Goal: Task Accomplishment & Management: Use online tool/utility

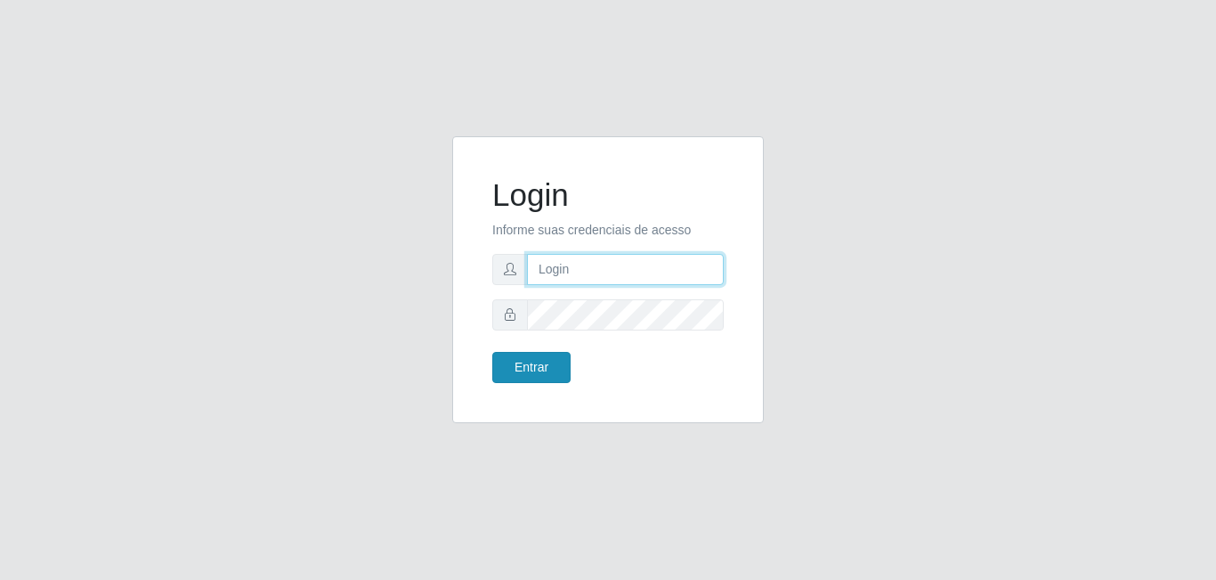
type input "[EMAIL_ADDRESS][DOMAIN_NAME]"
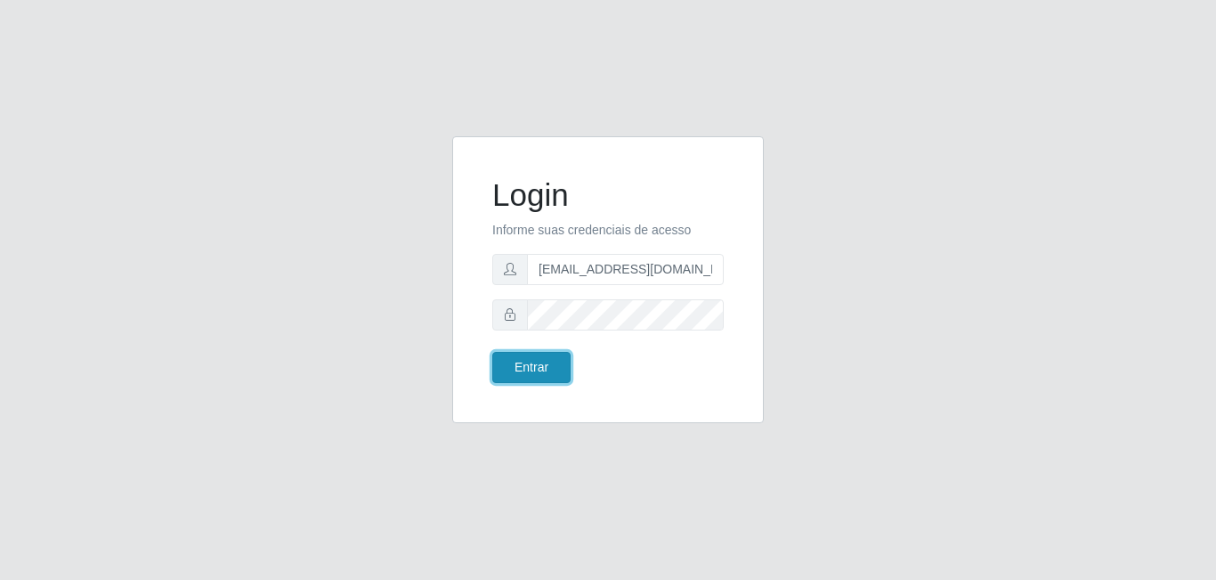
click at [541, 367] on button "Entrar" at bounding box center [531, 367] width 78 height 31
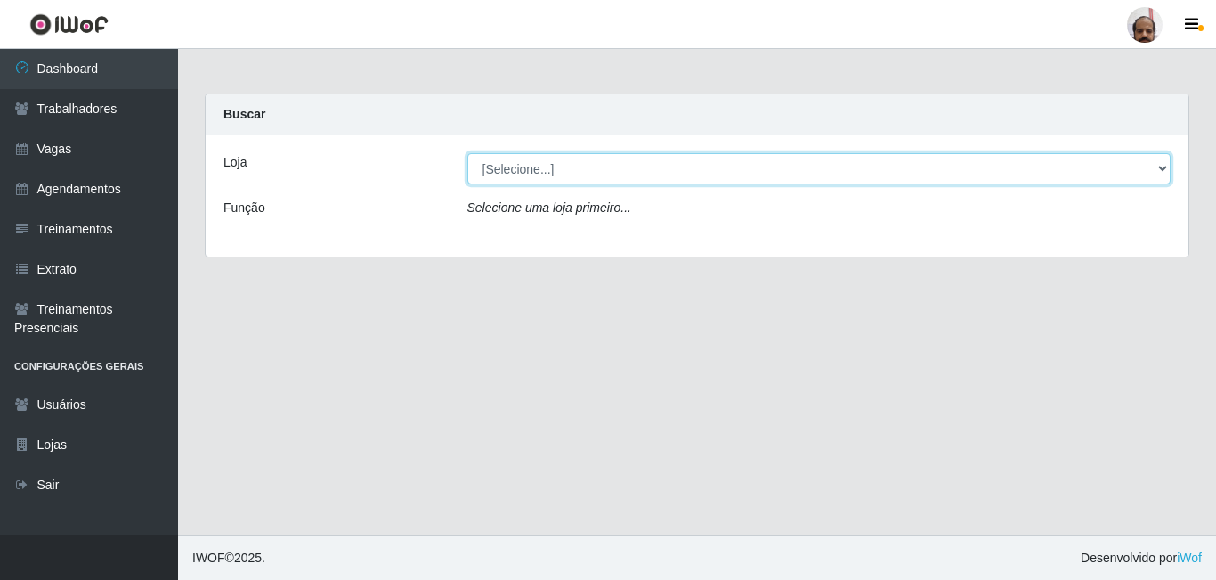
click at [1168, 168] on select "[Selecione...] Mar Vermelho - Loja 05" at bounding box center [820, 168] width 704 height 31
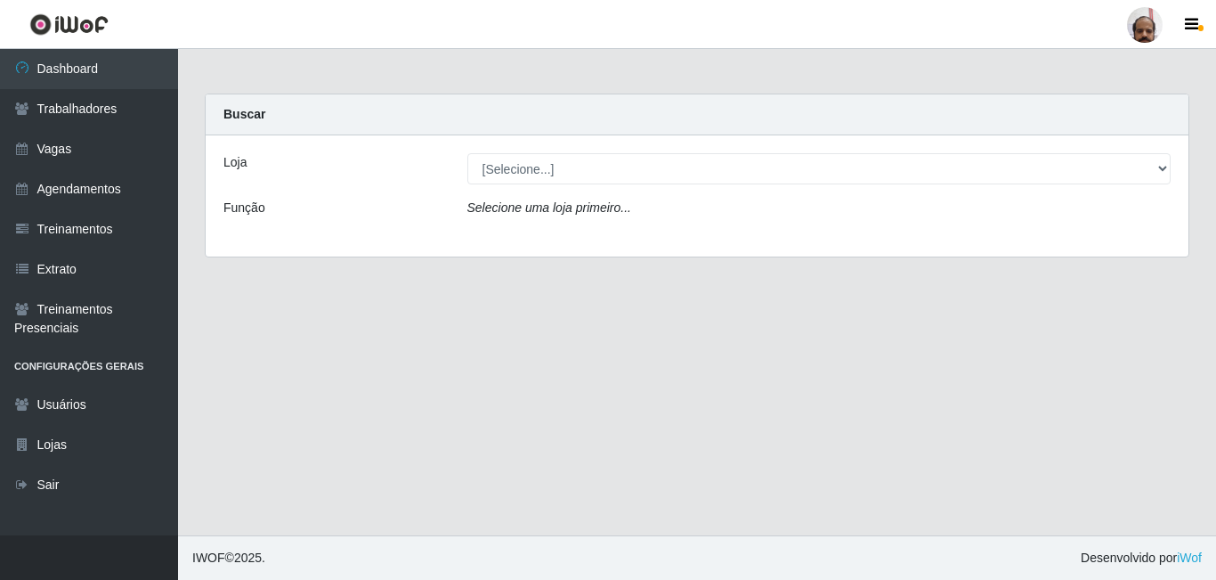
click at [1080, 305] on main "Carregando... Buscar Loja [Selecione...] Mar Vermelho - Loja 05 Função Selecion…" at bounding box center [697, 292] width 1038 height 486
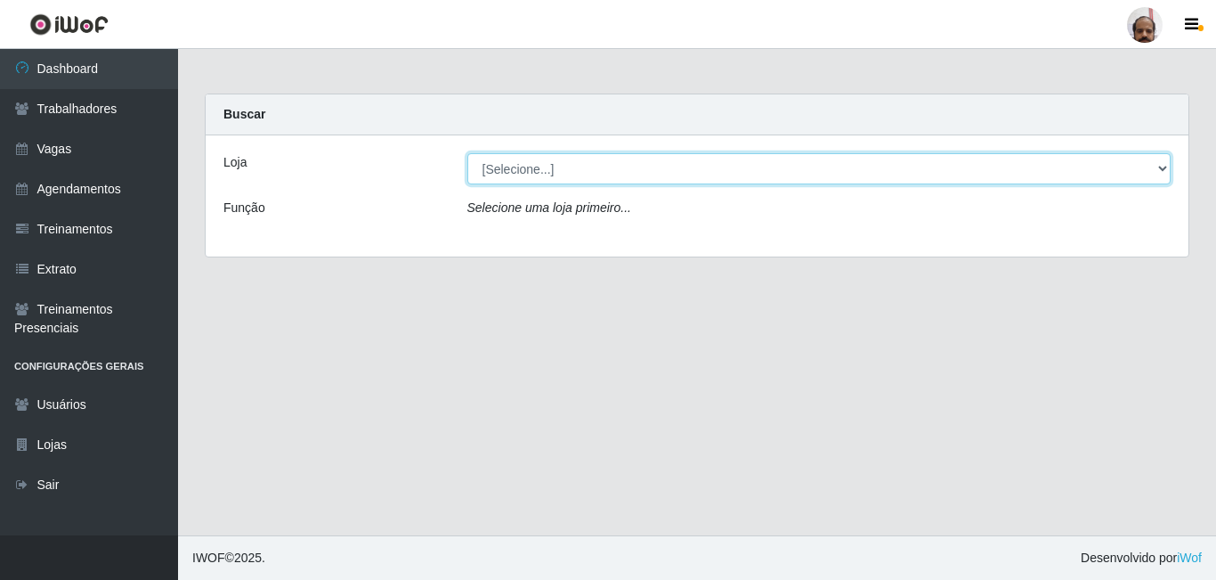
click at [1167, 169] on select "[Selecione...] Mar Vermelho - Loja 05" at bounding box center [820, 168] width 704 height 31
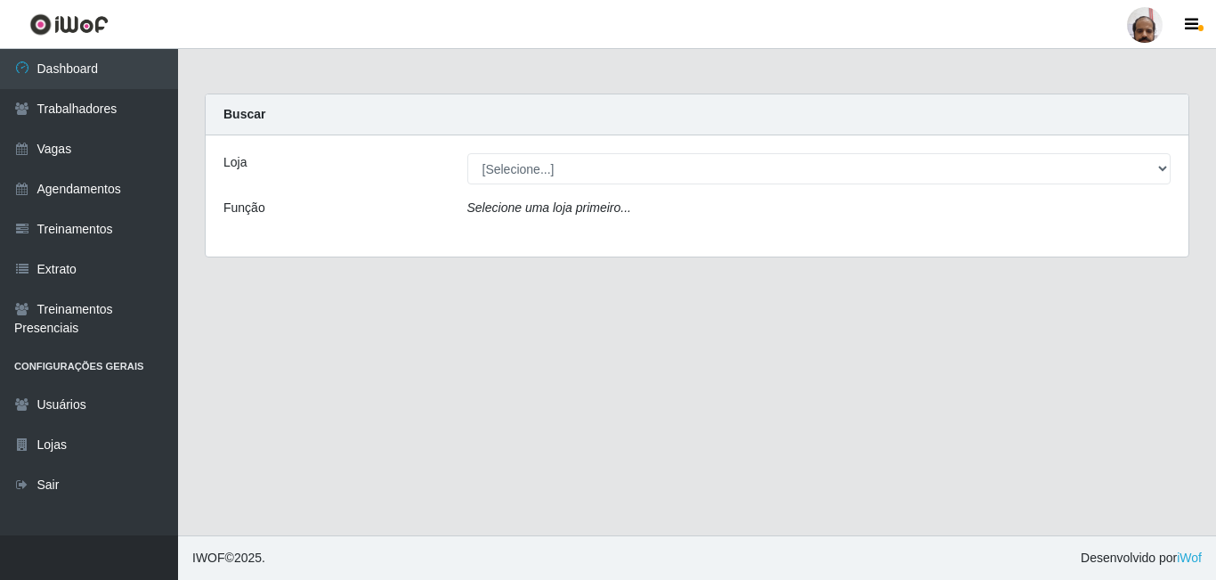
click at [798, 372] on main "Carregando... Buscar Loja [Selecione...] Mar Vermelho - Loja 05 Função Selecion…" at bounding box center [697, 292] width 1038 height 486
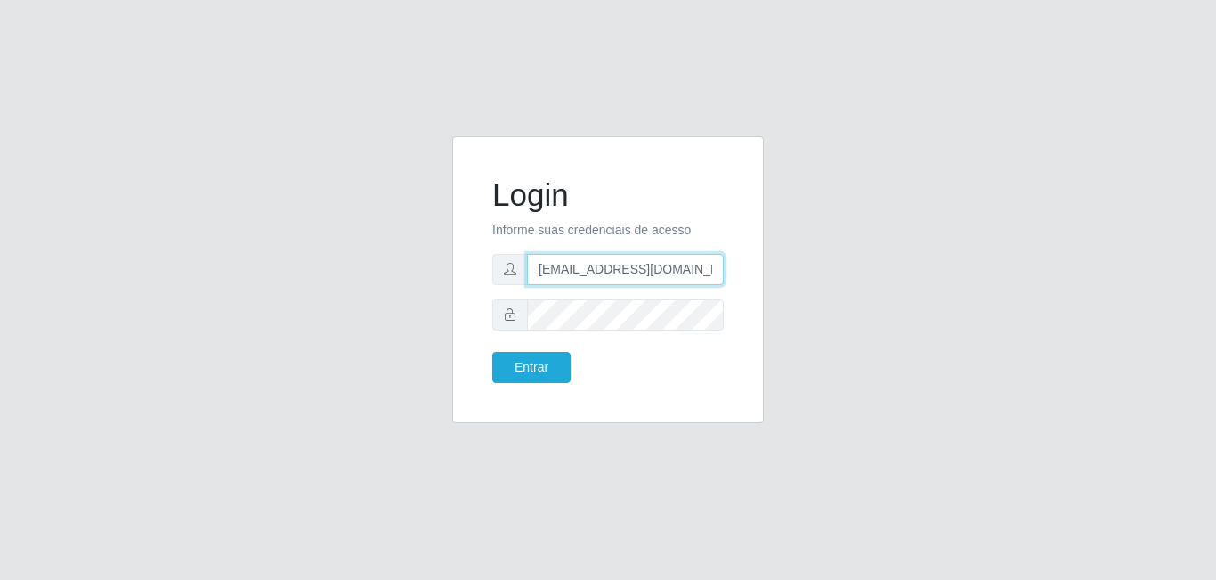
click at [692, 269] on input "[EMAIL_ADDRESS][DOMAIN_NAME]" at bounding box center [625, 269] width 197 height 31
type input "[EMAIL_ADDRESS][DOMAIN_NAME]"
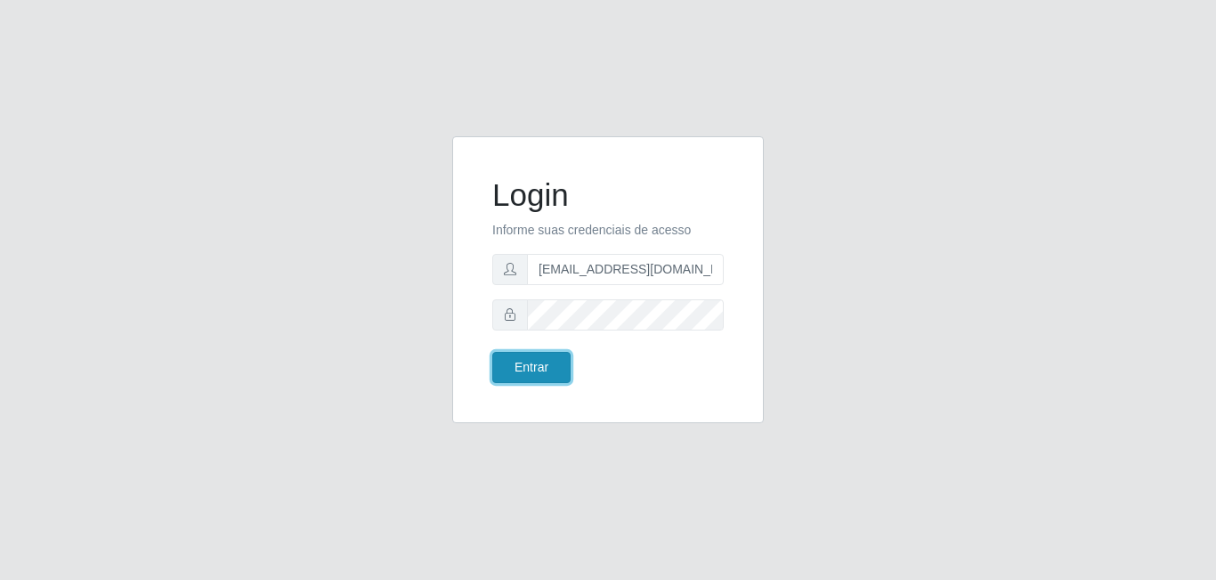
click at [557, 372] on button "Entrar" at bounding box center [531, 367] width 78 height 31
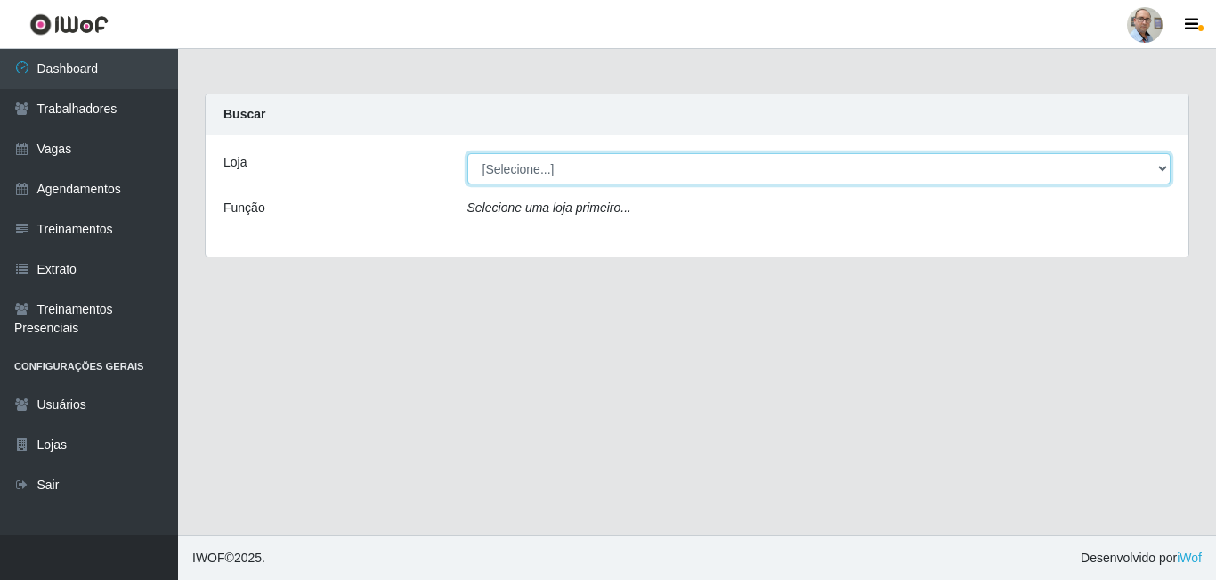
drag, startPoint x: 1164, startPoint y: 169, endPoint x: 1151, endPoint y: 172, distance: 12.7
click at [1164, 169] on select "[Selecione...] Mar Vermelho - Loja 04" at bounding box center [820, 168] width 704 height 31
select select "251"
click at [468, 153] on select "[Selecione...] Mar Vermelho - Loja 04" at bounding box center [820, 168] width 704 height 31
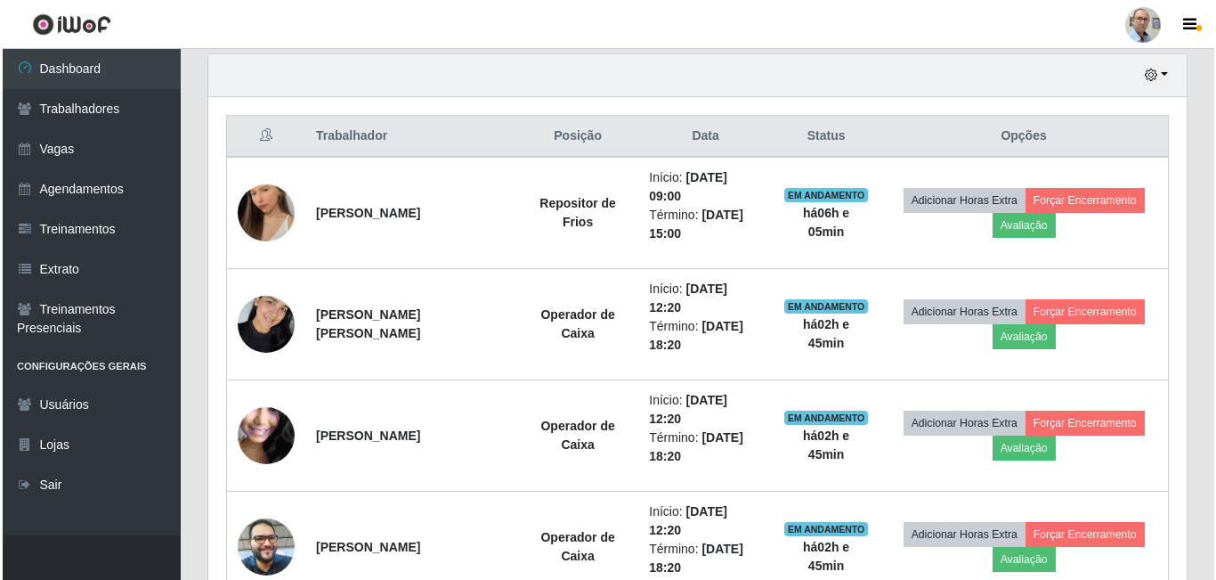
scroll to position [534, 0]
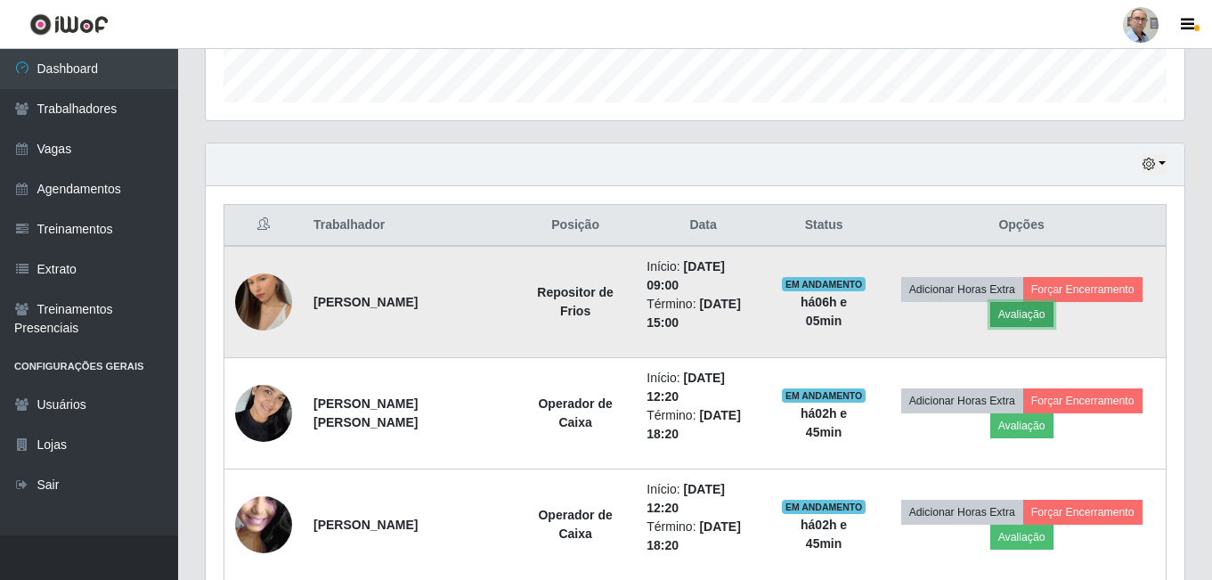
click at [1033, 315] on button "Avaliação" at bounding box center [1021, 314] width 63 height 25
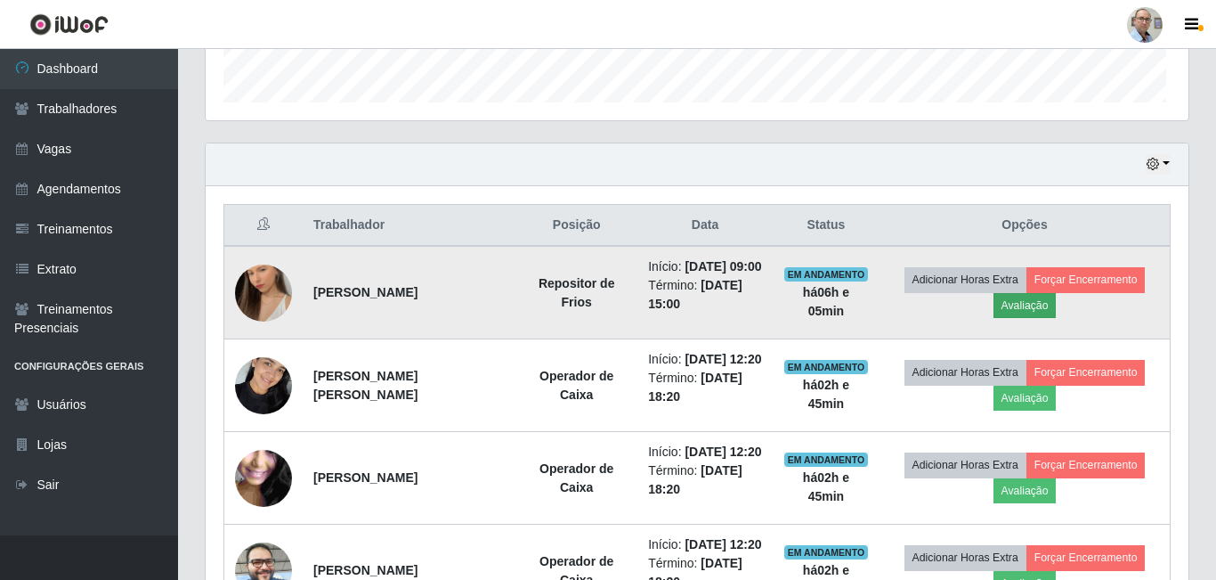
scroll to position [370, 970]
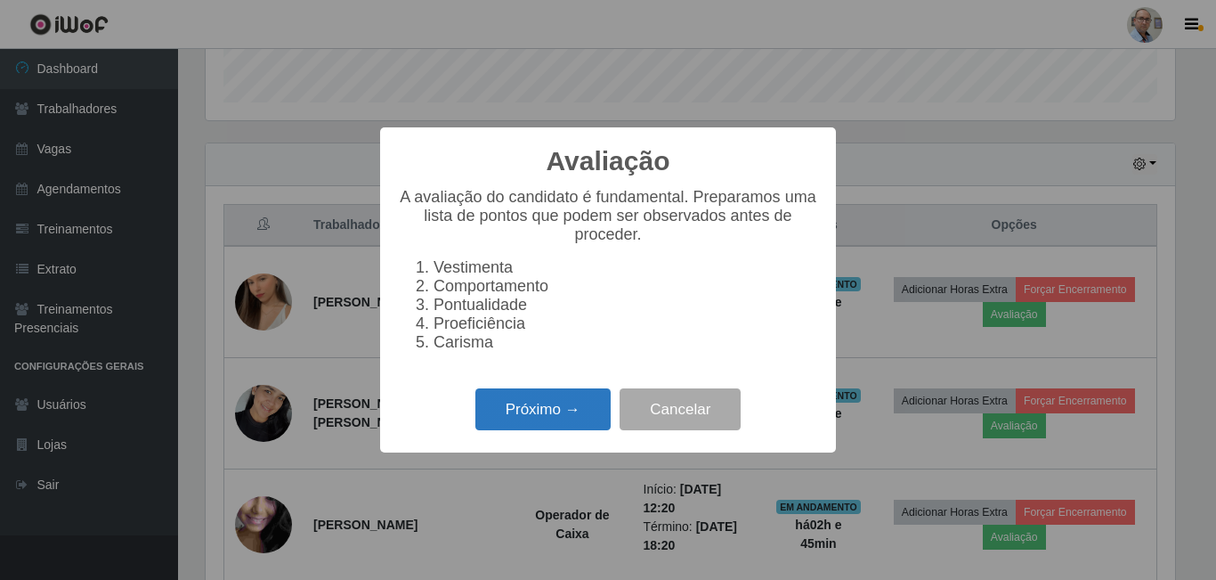
click at [539, 417] on button "Próximo →" at bounding box center [543, 409] width 135 height 42
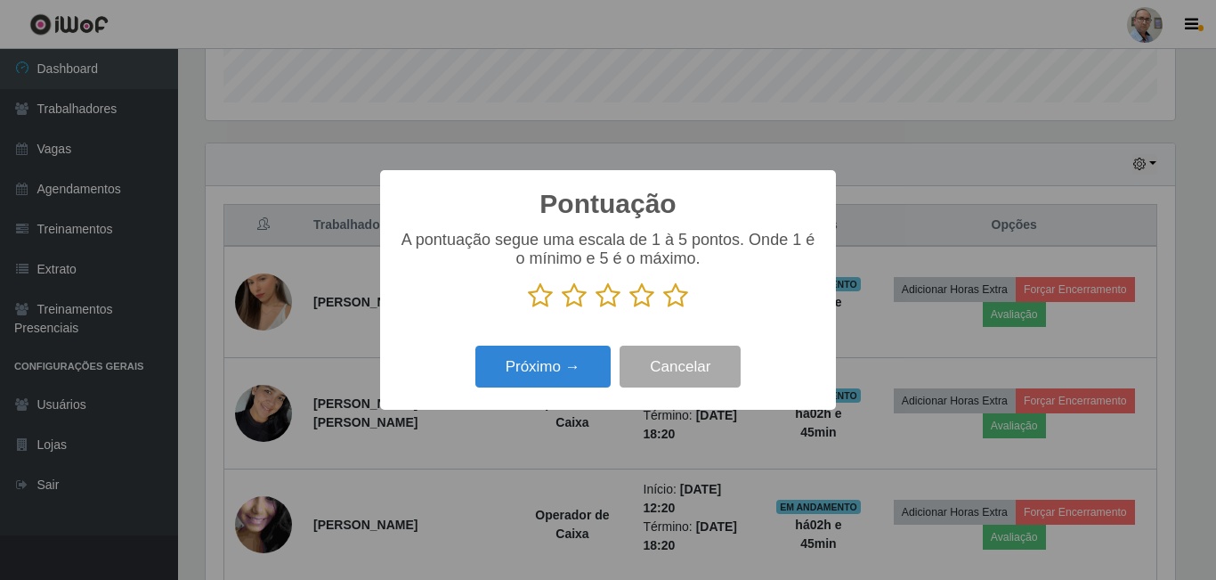
click at [679, 297] on icon at bounding box center [675, 295] width 25 height 27
click at [663, 309] on input "radio" at bounding box center [663, 309] width 0 height 0
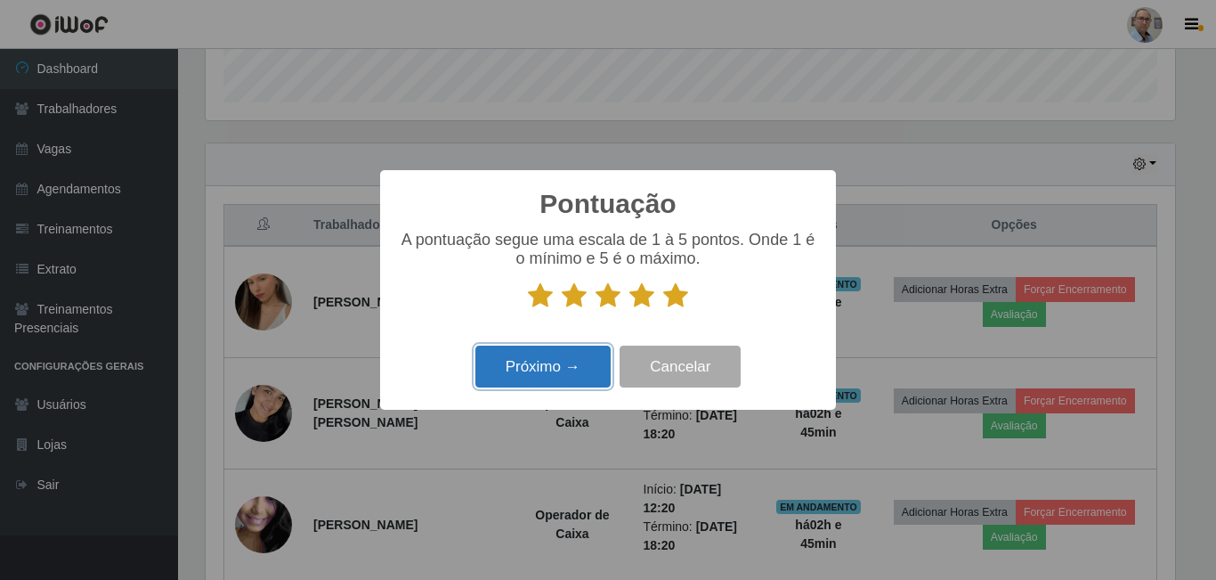
click at [546, 360] on button "Próximo →" at bounding box center [543, 367] width 135 height 42
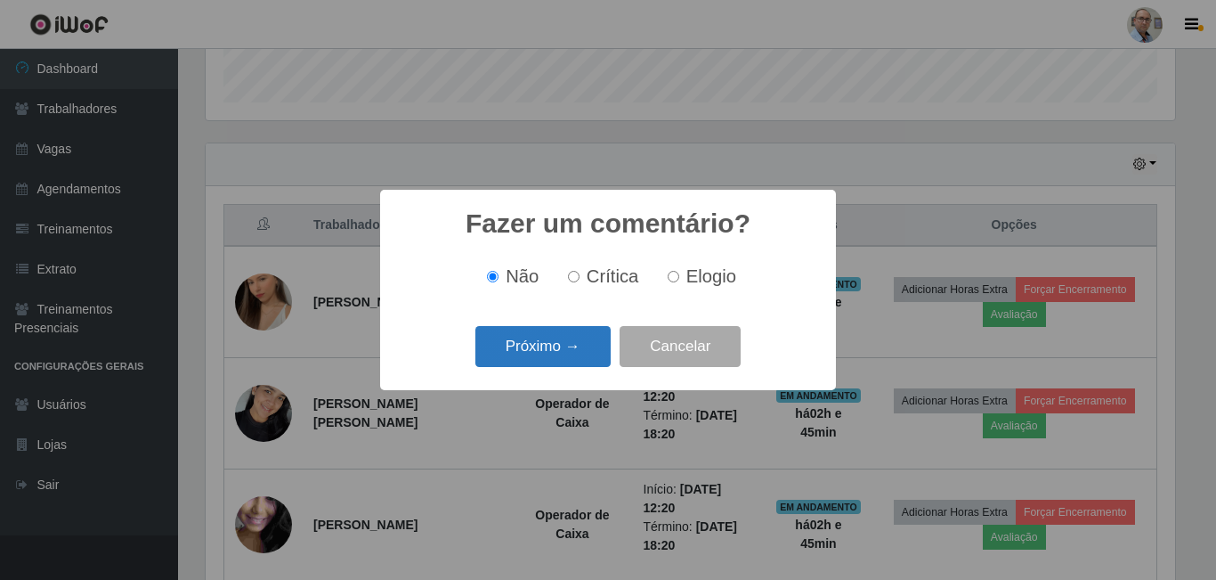
click at [566, 358] on button "Próximo →" at bounding box center [543, 347] width 135 height 42
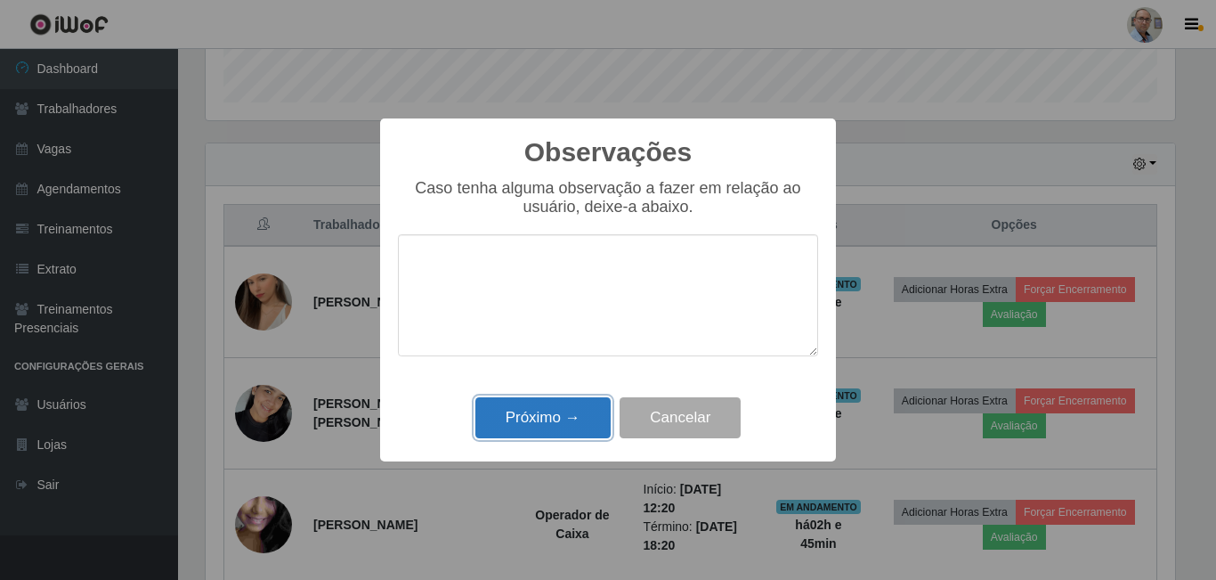
click at [583, 419] on button "Próximo →" at bounding box center [543, 418] width 135 height 42
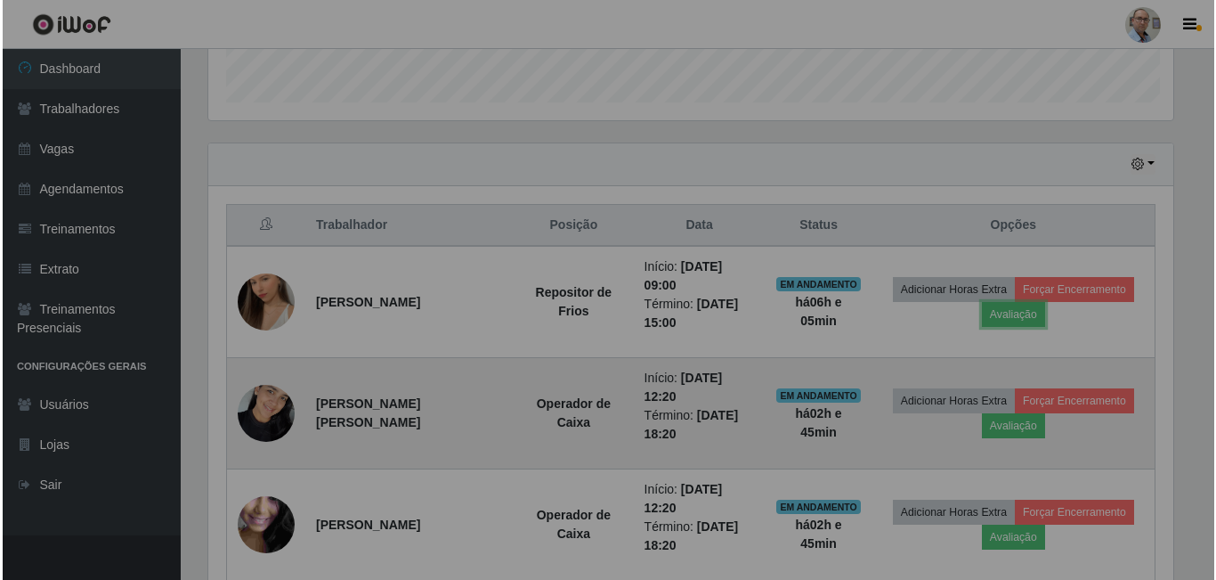
scroll to position [370, 979]
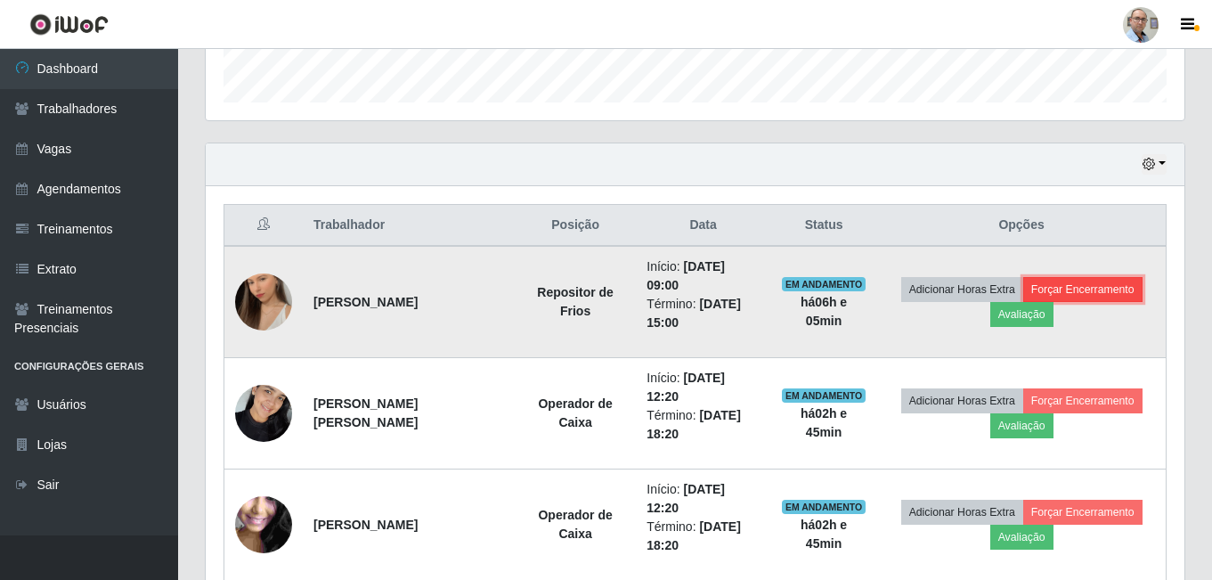
click at [1063, 282] on button "Forçar Encerramento" at bounding box center [1082, 289] width 119 height 25
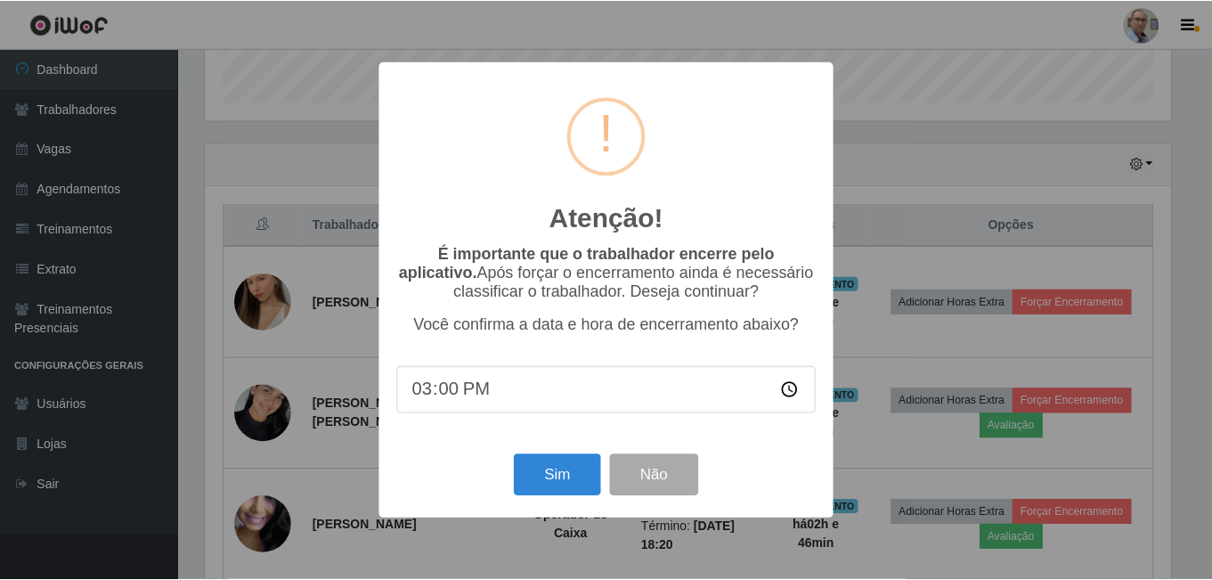
scroll to position [370, 970]
drag, startPoint x: 563, startPoint y: 478, endPoint x: 518, endPoint y: 471, distance: 45.1
click at [563, 477] on button "Sim" at bounding box center [559, 475] width 86 height 42
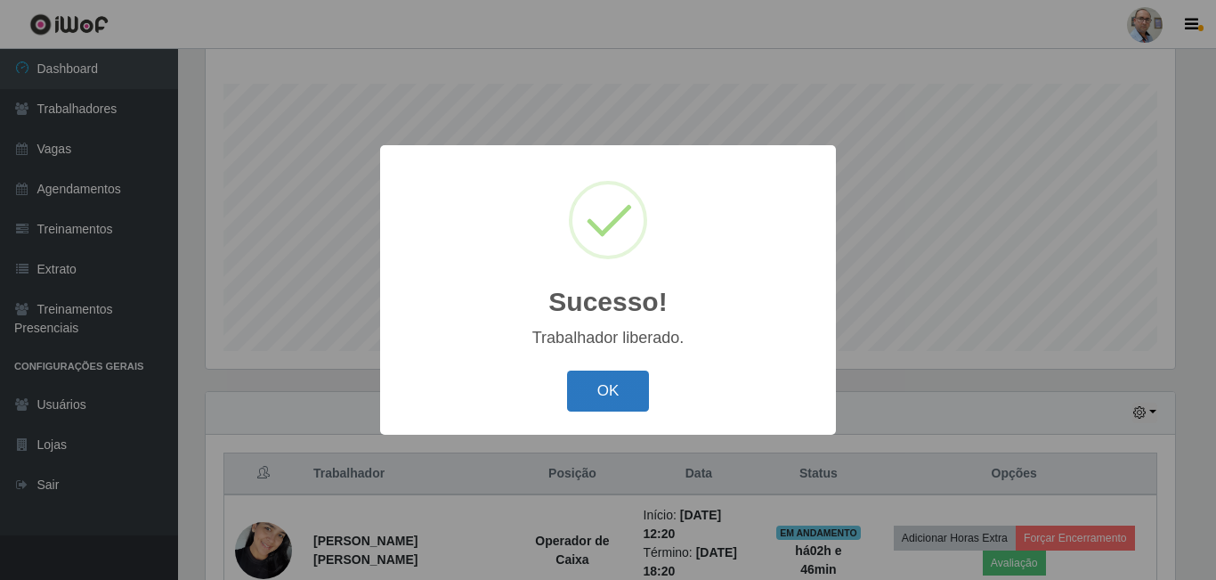
click at [611, 390] on button "OK" at bounding box center [608, 391] width 83 height 42
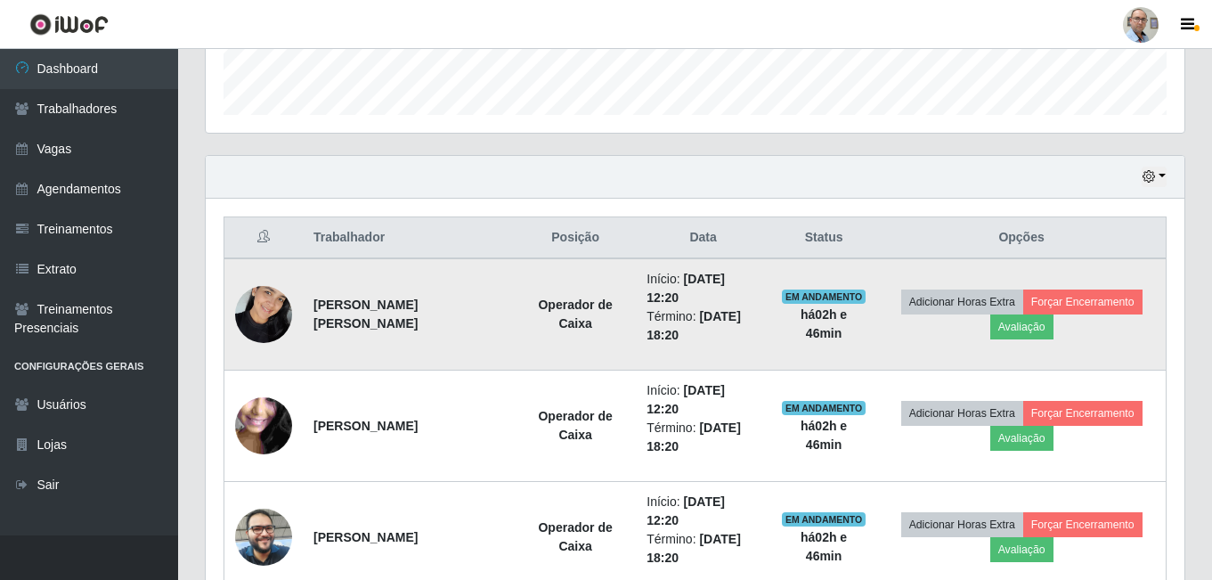
scroll to position [553, 0]
